Goal: Book appointment/travel/reservation

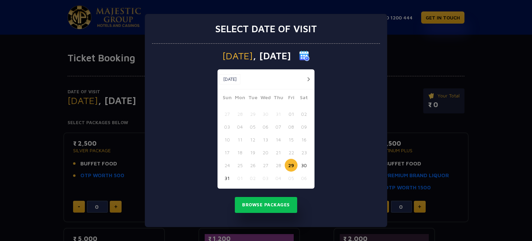
click at [291, 166] on button "29" at bounding box center [291, 165] width 13 height 13
click at [290, 165] on button "29" at bounding box center [291, 165] width 13 height 13
click at [265, 204] on button "Browse Packages" at bounding box center [266, 205] width 62 height 16
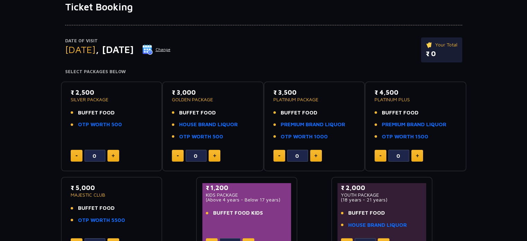
scroll to position [51, 0]
click at [171, 50] on button "Change" at bounding box center [156, 49] width 29 height 11
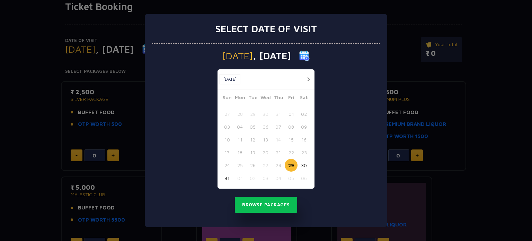
click at [309, 79] on button "button" at bounding box center [308, 79] width 9 height 9
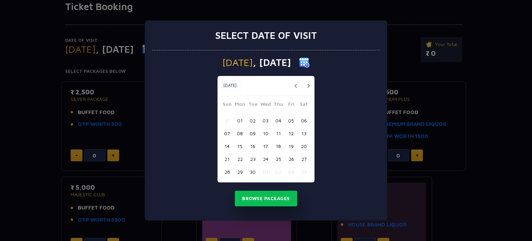
click at [238, 118] on button "01" at bounding box center [239, 120] width 13 height 13
click at [257, 196] on button "Browse Packages" at bounding box center [266, 199] width 62 height 16
